Goal: Transaction & Acquisition: Purchase product/service

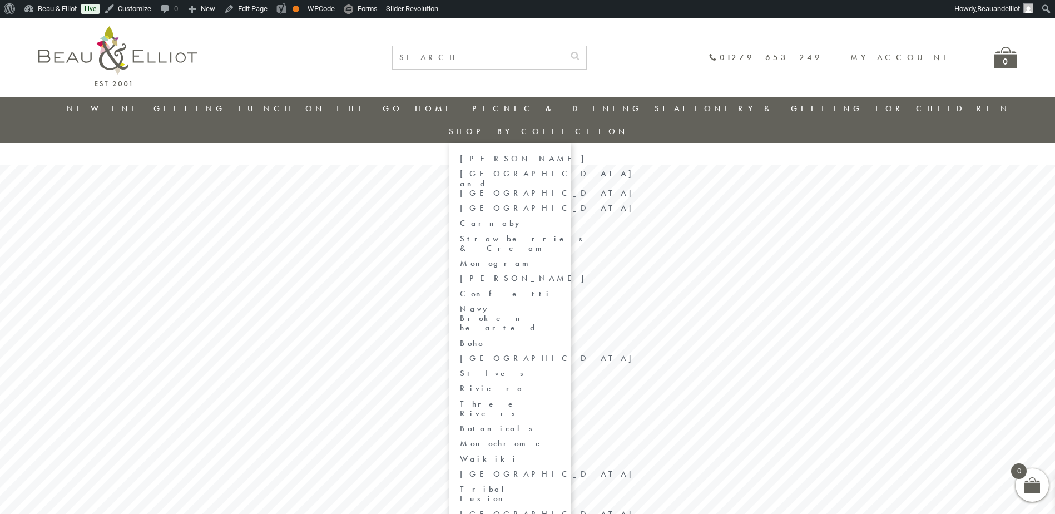
click at [560, 424] on link "Botanicals" at bounding box center [510, 428] width 100 height 9
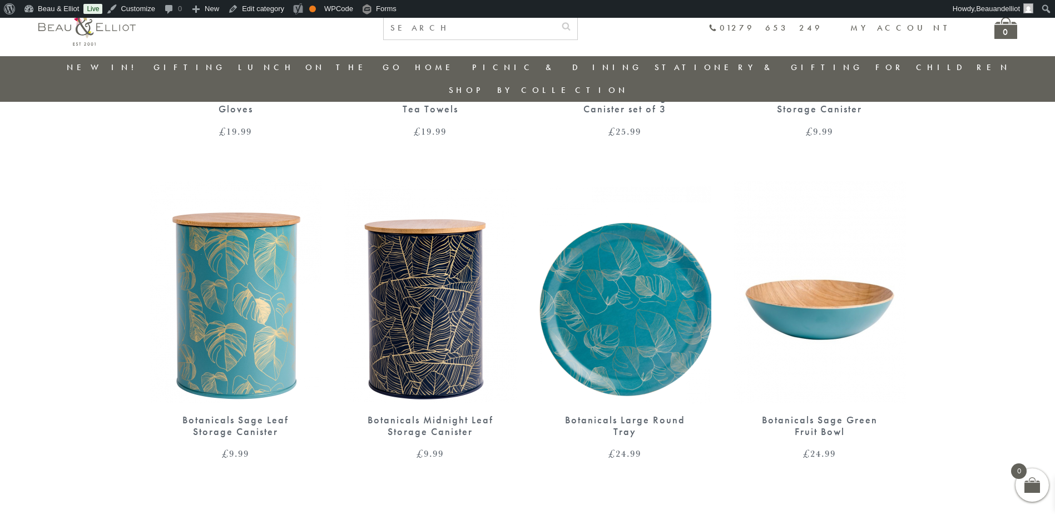
scroll to position [310, 0]
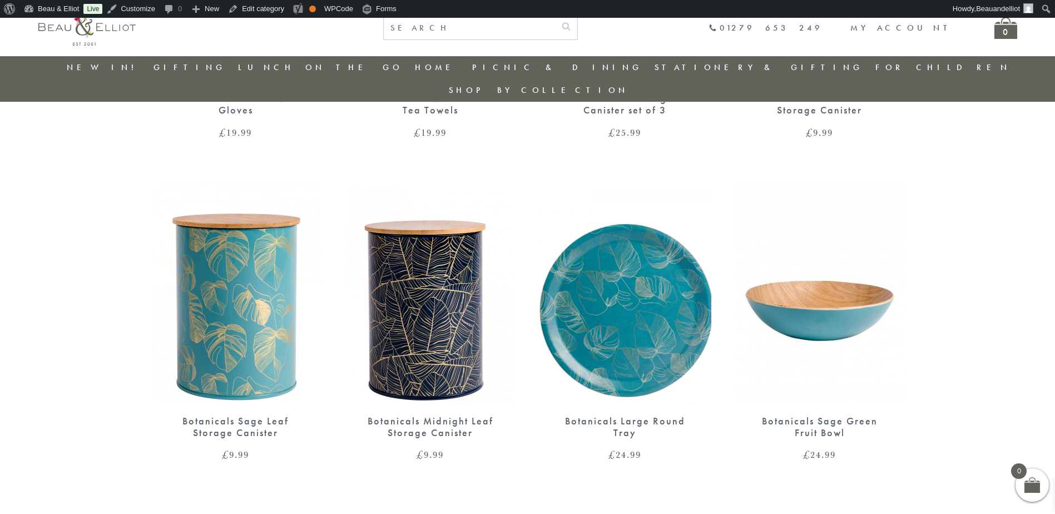
click at [389, 275] on img at bounding box center [430, 293] width 172 height 222
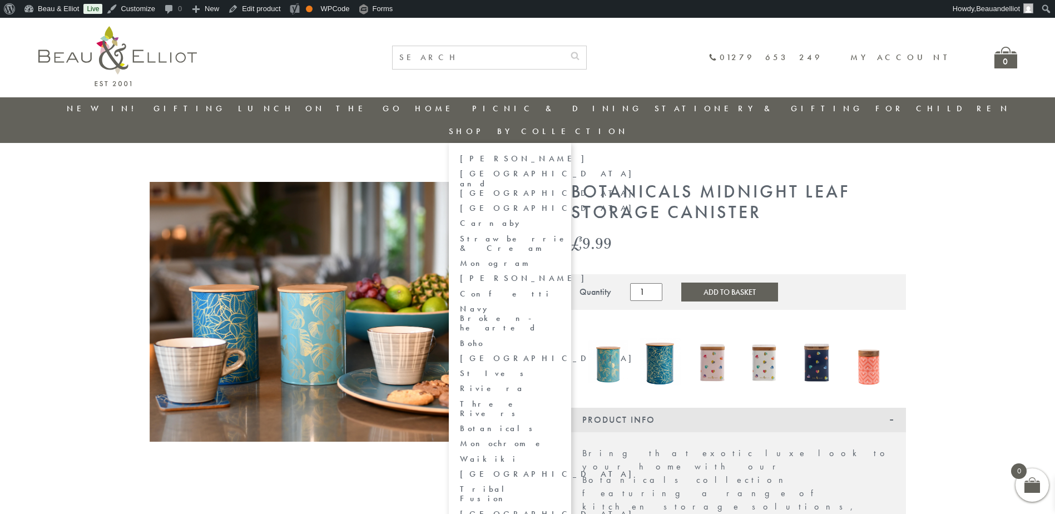
drag, startPoint x: 694, startPoint y: 267, endPoint x: 921, endPoint y: 113, distance: 274.0
click at [694, 283] on button "Add to Basket" at bounding box center [729, 292] width 97 height 19
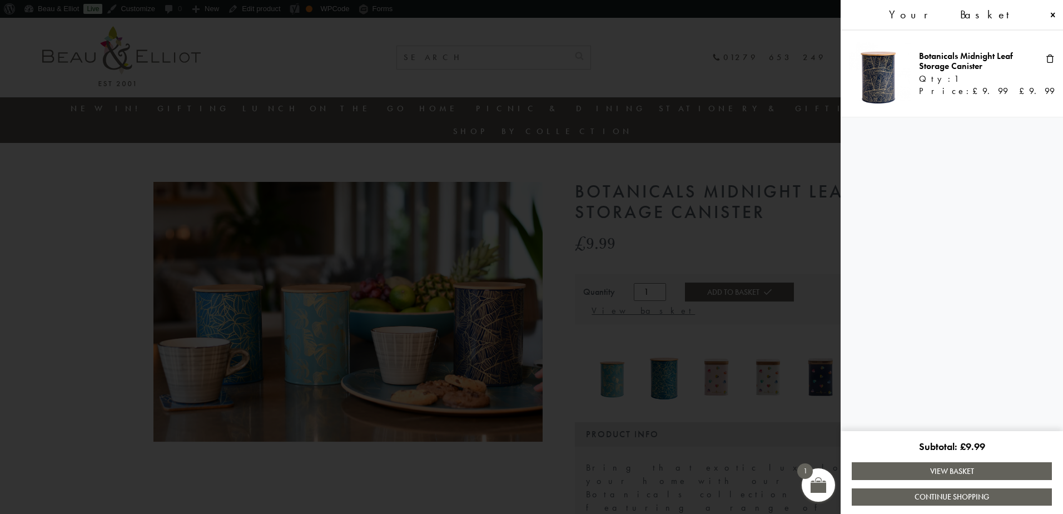
click at [971, 492] on link "Continue Shopping" at bounding box center [952, 496] width 200 height 17
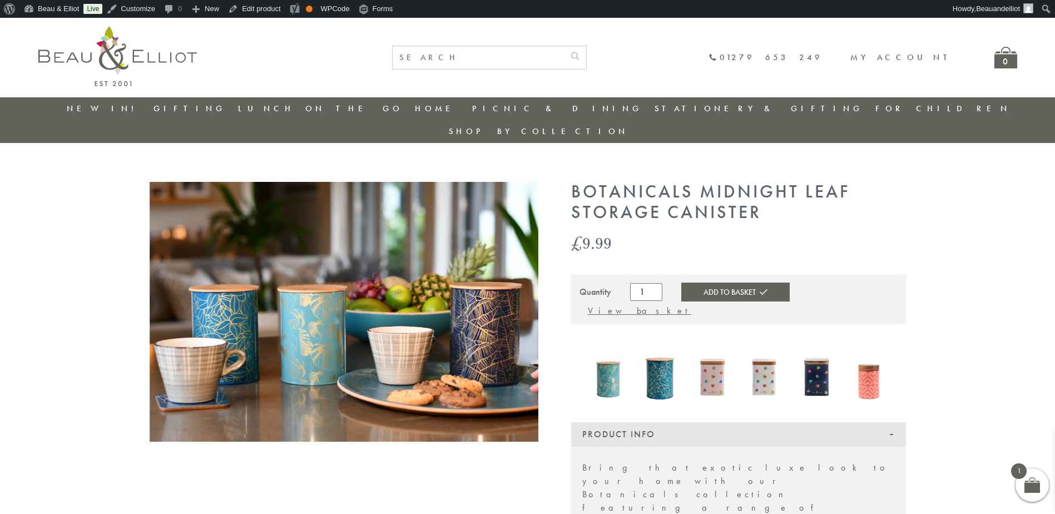
click at [1003, 61] on div "0" at bounding box center [1005, 58] width 23 height 22
